Goal: Task Accomplishment & Management: Use online tool/utility

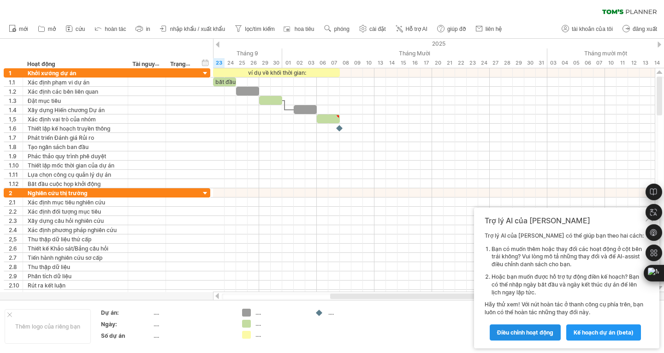
click at [525, 331] on font "Điều chỉnh hoạt động" at bounding box center [525, 332] width 56 height 7
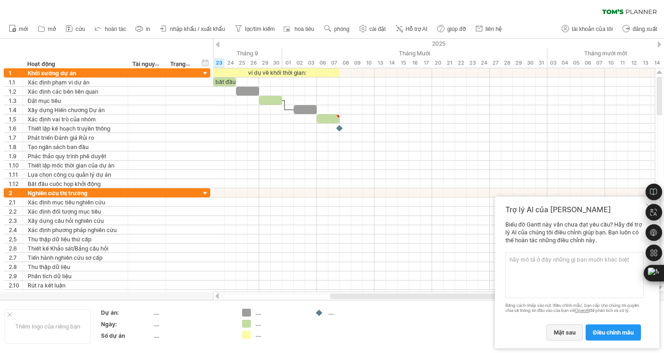
click at [561, 329] on font "mặt sau" at bounding box center [565, 332] width 22 height 7
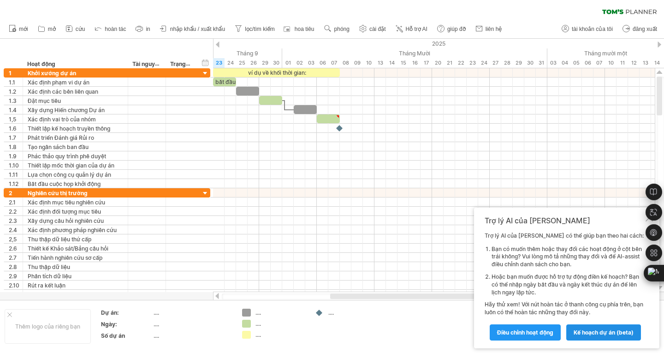
click at [596, 327] on link "kế hoạch dự án (beta)" at bounding box center [604, 332] width 75 height 16
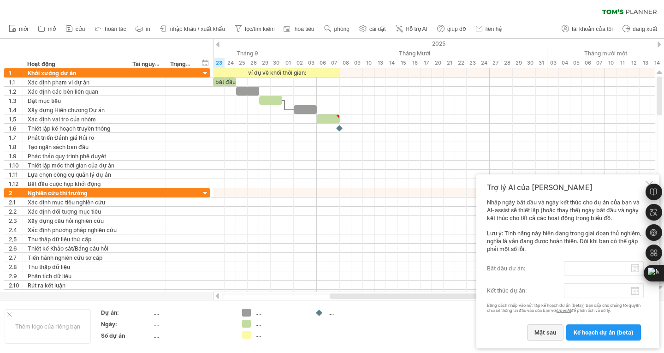
click at [560, 330] on link "mặt sau" at bounding box center [545, 332] width 36 height 16
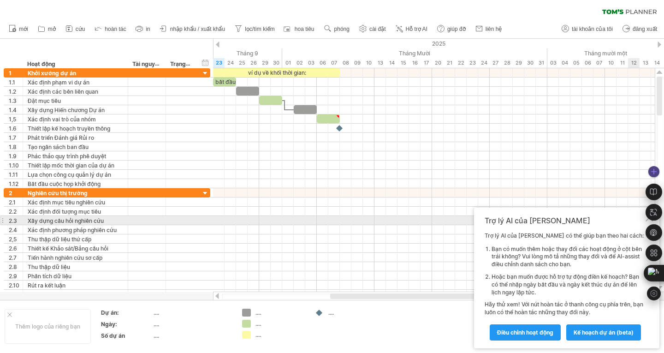
click at [647, 220] on div at bounding box center [654, 212] width 17 height 17
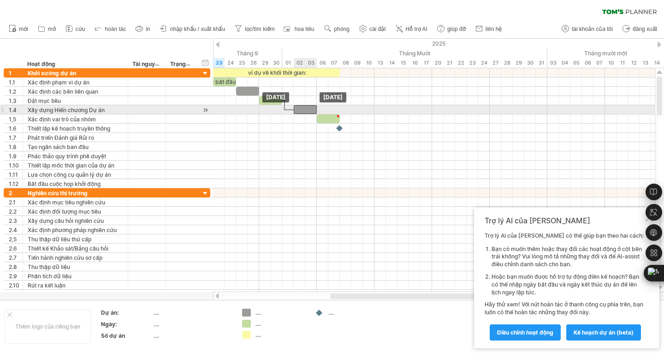
click at [316, 109] on div at bounding box center [305, 109] width 23 height 9
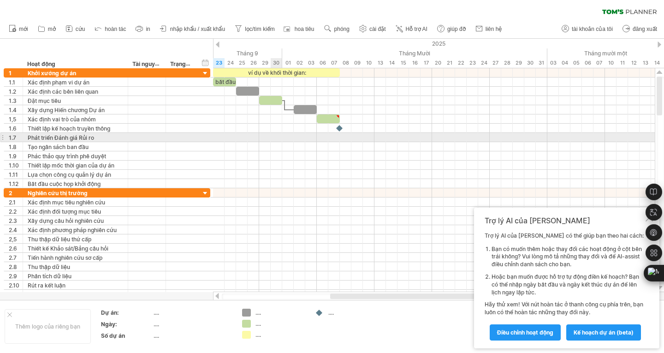
click at [276, 139] on div at bounding box center [434, 137] width 442 height 9
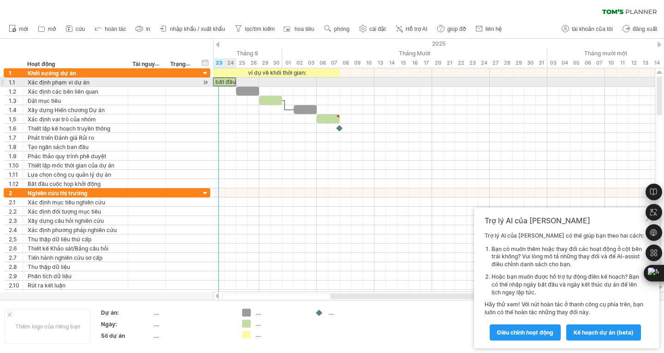
click at [220, 81] on font "bắt đầu" at bounding box center [225, 81] width 20 height 7
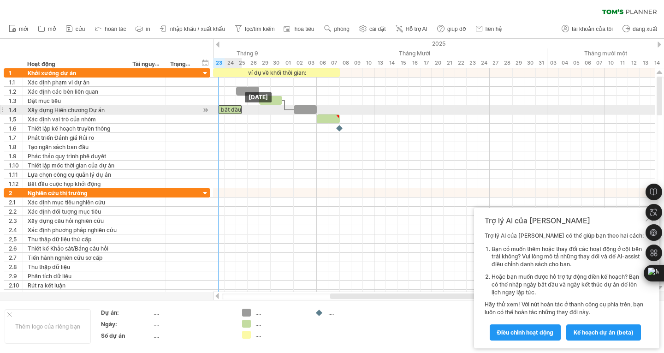
drag, startPoint x: 220, startPoint y: 81, endPoint x: 223, endPoint y: 111, distance: 30.2
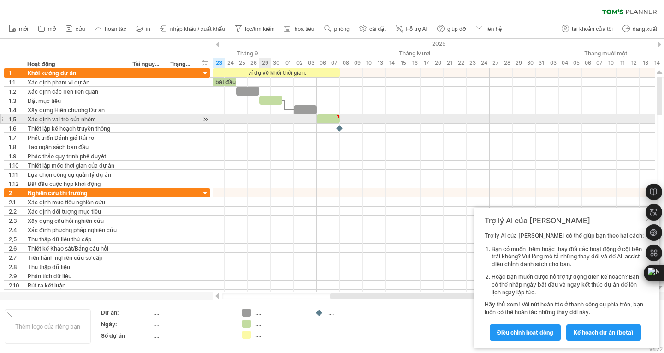
click at [261, 120] on div at bounding box center [434, 118] width 442 height 9
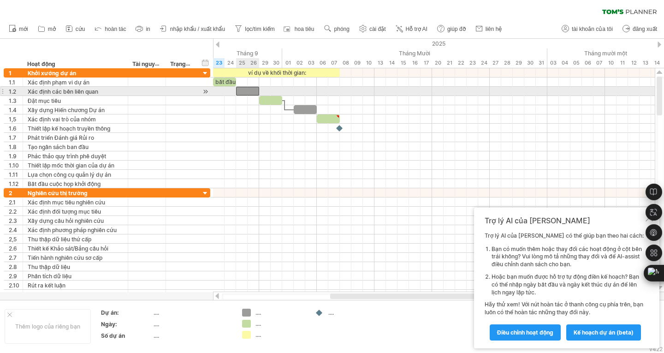
click at [257, 94] on div at bounding box center [247, 91] width 23 height 9
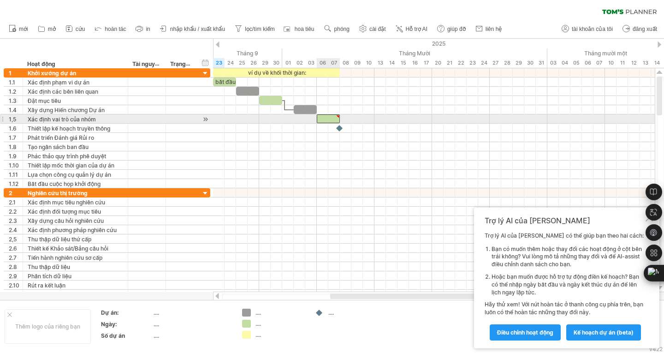
click at [335, 119] on div at bounding box center [328, 118] width 23 height 9
click at [351, 118] on div at bounding box center [434, 118] width 442 height 9
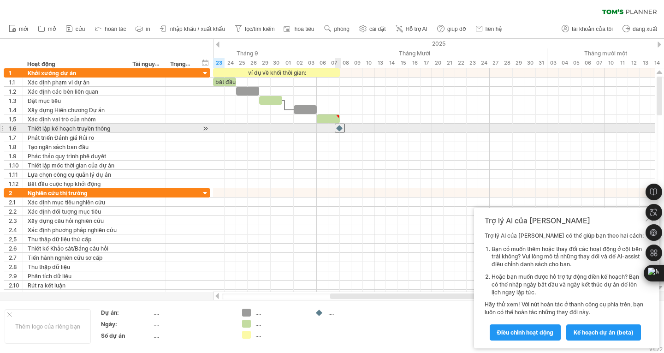
click at [338, 126] on div at bounding box center [340, 128] width 10 height 9
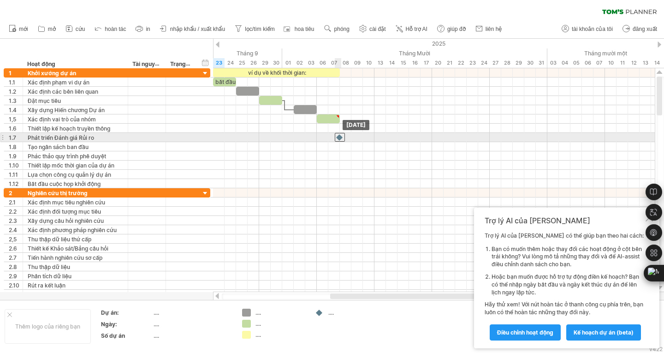
drag, startPoint x: 341, startPoint y: 130, endPoint x: 343, endPoint y: 137, distance: 7.7
click at [343, 137] on div at bounding box center [434, 137] width 442 height 9
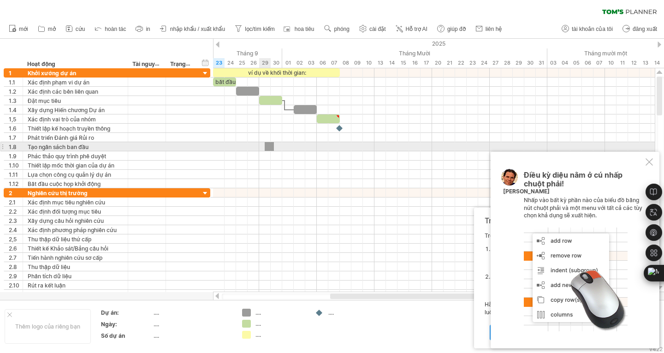
drag, startPoint x: 250, startPoint y: 313, endPoint x: 269, endPoint y: 147, distance: 166.8
click at [269, 147] on div "Đang cố gắng truy cập plan.tomsplanner.com Đã kết nối lại... 0% xóa bộ lọc áp d…" at bounding box center [332, 176] width 664 height 353
drag, startPoint x: 270, startPoint y: 146, endPoint x: 284, endPoint y: 146, distance: 13.4
click at [284, 146] on span at bounding box center [283, 146] width 4 height 9
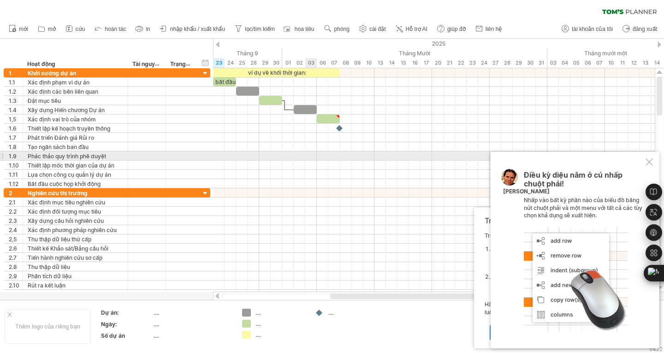
click at [311, 154] on div at bounding box center [434, 155] width 442 height 9
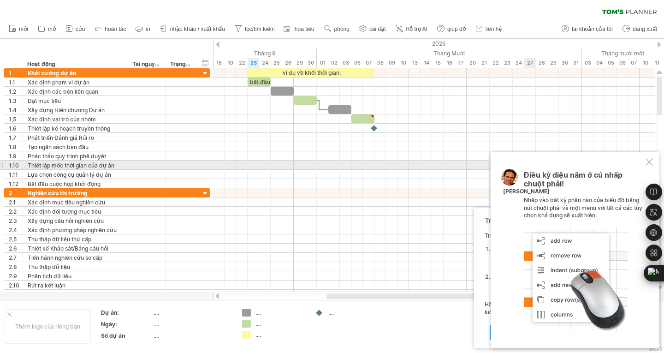
click at [650, 165] on div at bounding box center [649, 161] width 7 height 7
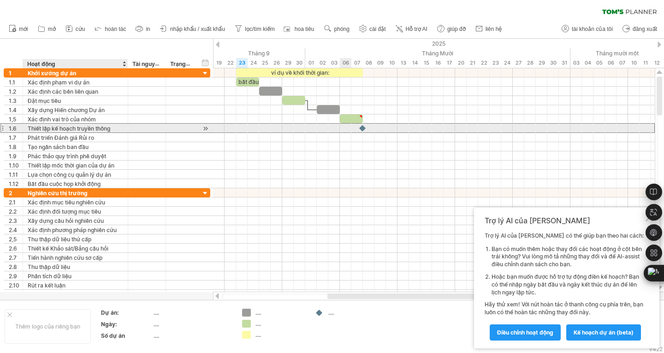
click at [104, 128] on font "Thiết lập kế hoạch truyền thông" at bounding box center [69, 128] width 83 height 7
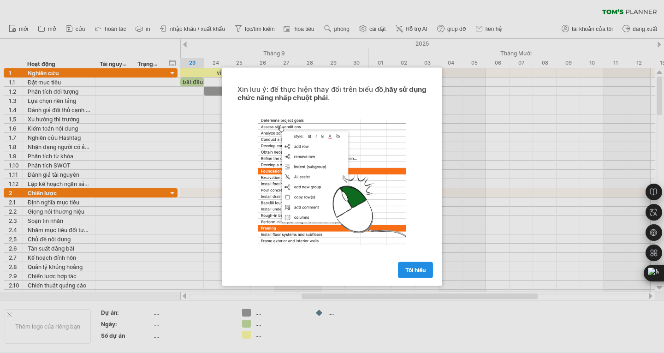
click at [409, 263] on link "Tôi hiểu" at bounding box center [415, 270] width 35 height 16
